Goal: Information Seeking & Learning: Learn about a topic

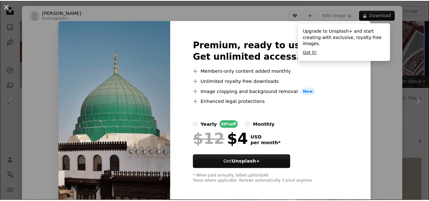
scroll to position [867, 0]
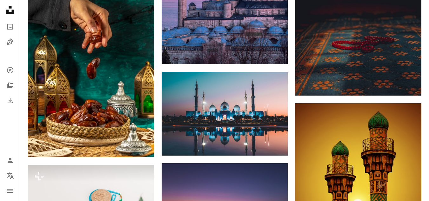
scroll to position [127, 0]
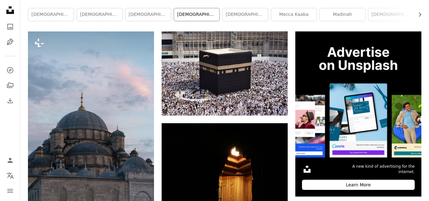
click at [200, 19] on link "[DEMOGRAPHIC_DATA]" at bounding box center [196, 14] width 45 height 13
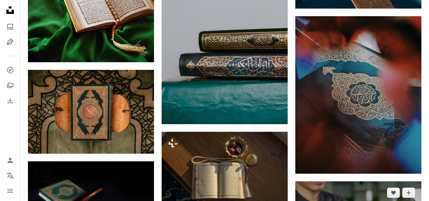
scroll to position [413, 0]
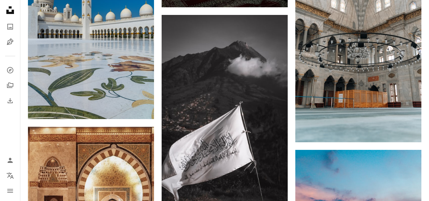
scroll to position [127, 0]
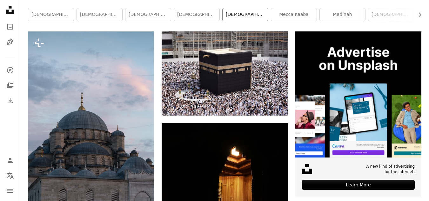
click at [243, 18] on link "[DEMOGRAPHIC_DATA] background" at bounding box center [245, 14] width 45 height 13
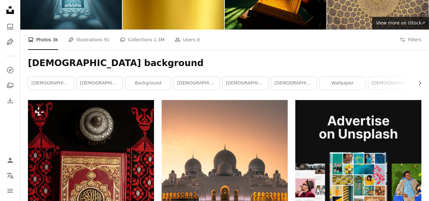
scroll to position [64, 0]
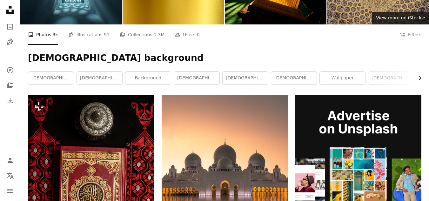
click at [418, 79] on icon "Chevron right" at bounding box center [420, 78] width 6 height 6
click at [304, 78] on link "[DEMOGRAPHIC_DATA] art" at bounding box center [301, 78] width 45 height 13
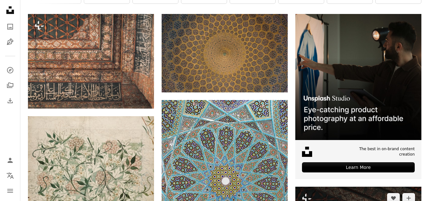
scroll to position [127, 0]
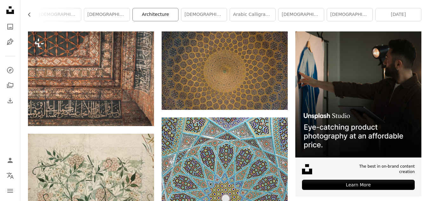
click at [160, 18] on link "architecture" at bounding box center [155, 14] width 45 height 13
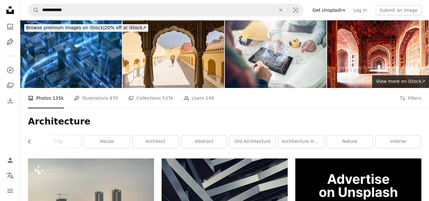
scroll to position [127, 0]
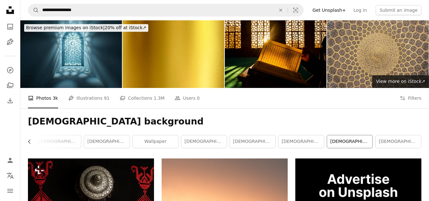
click at [350, 143] on link "[DEMOGRAPHIC_DATA] prayer" at bounding box center [349, 141] width 45 height 13
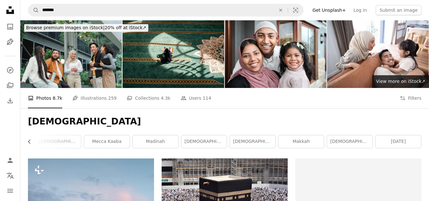
scroll to position [127, 0]
